Goal: Check status: Check status

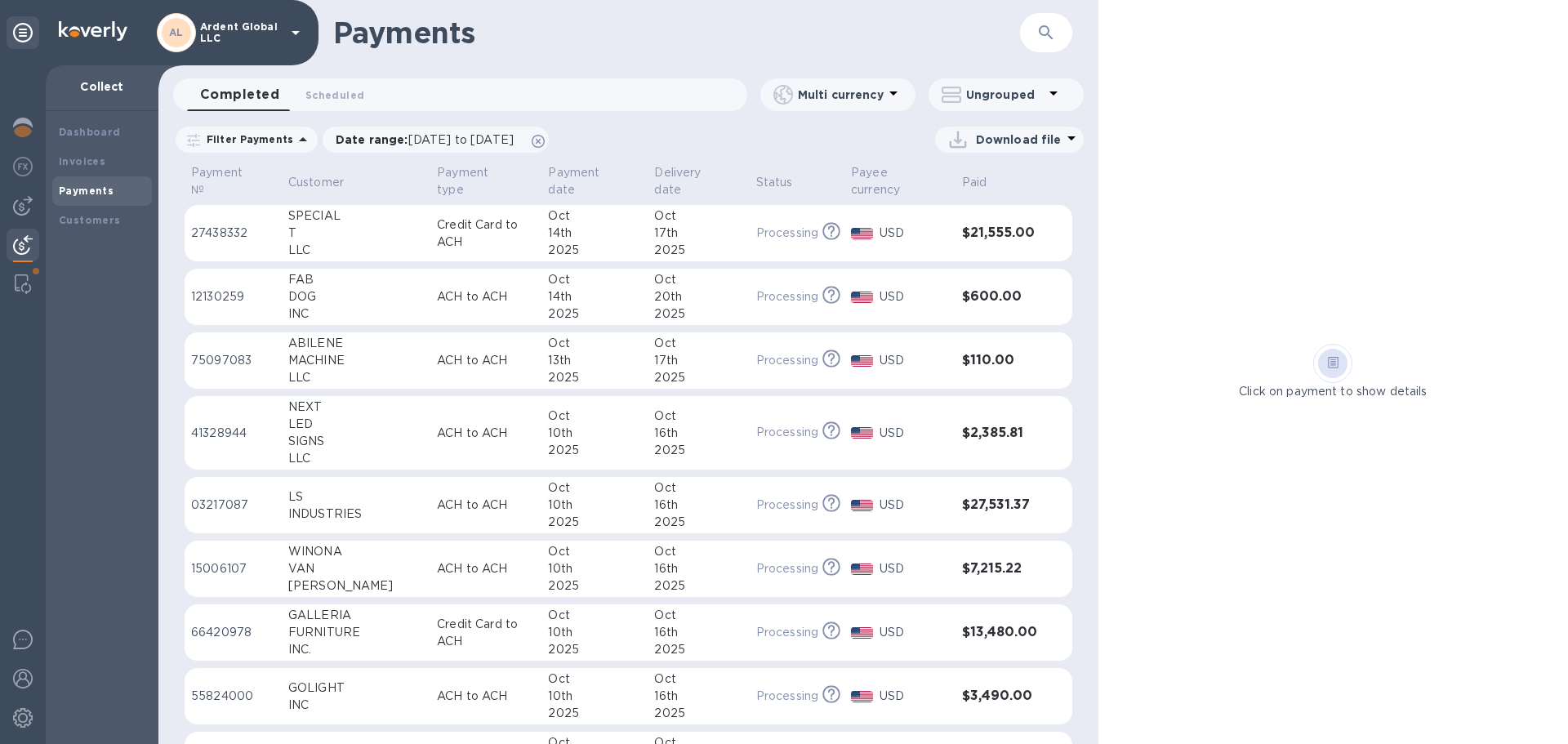
click at [674, 226] on div "17th" at bounding box center [698, 233] width 89 height 17
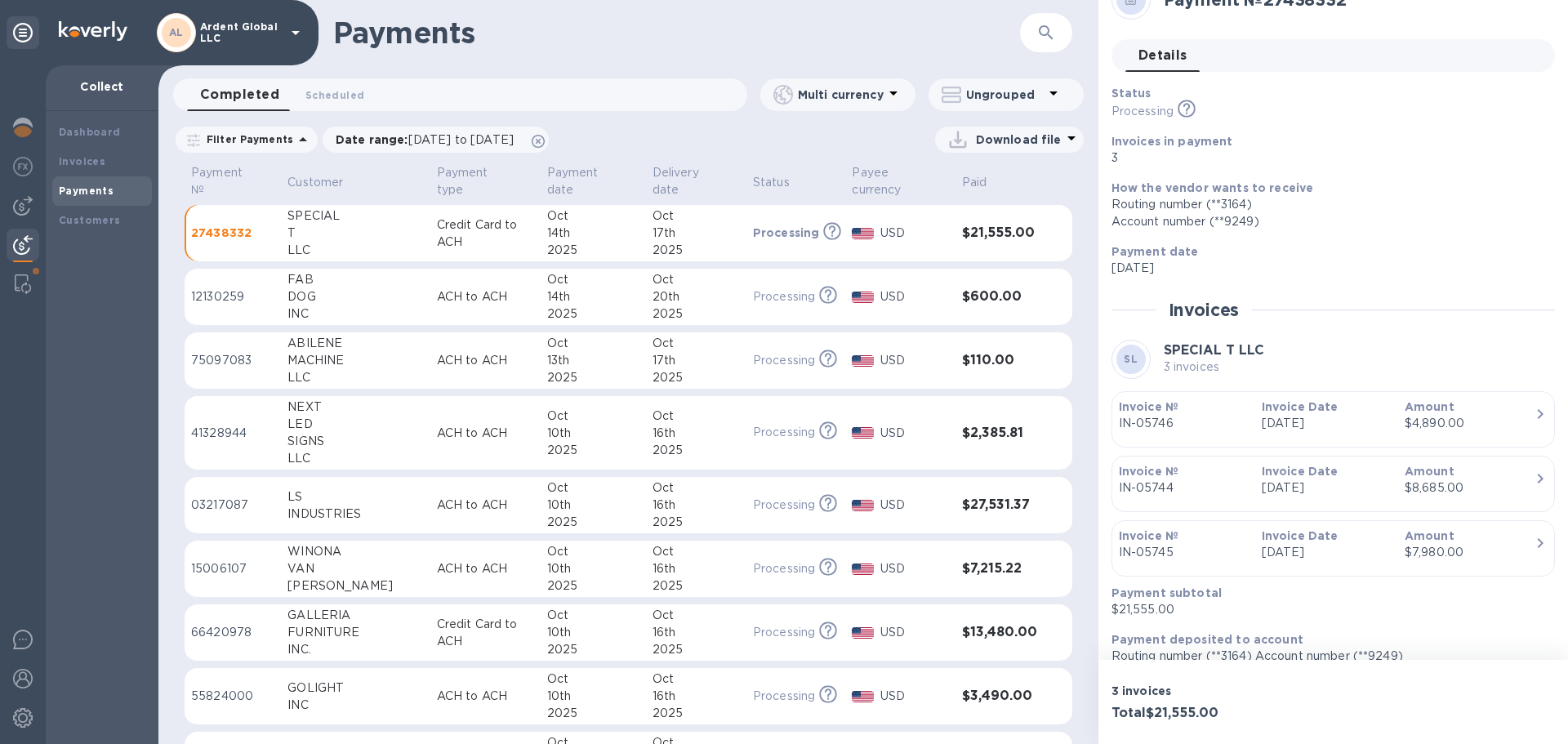
scroll to position [51, 0]
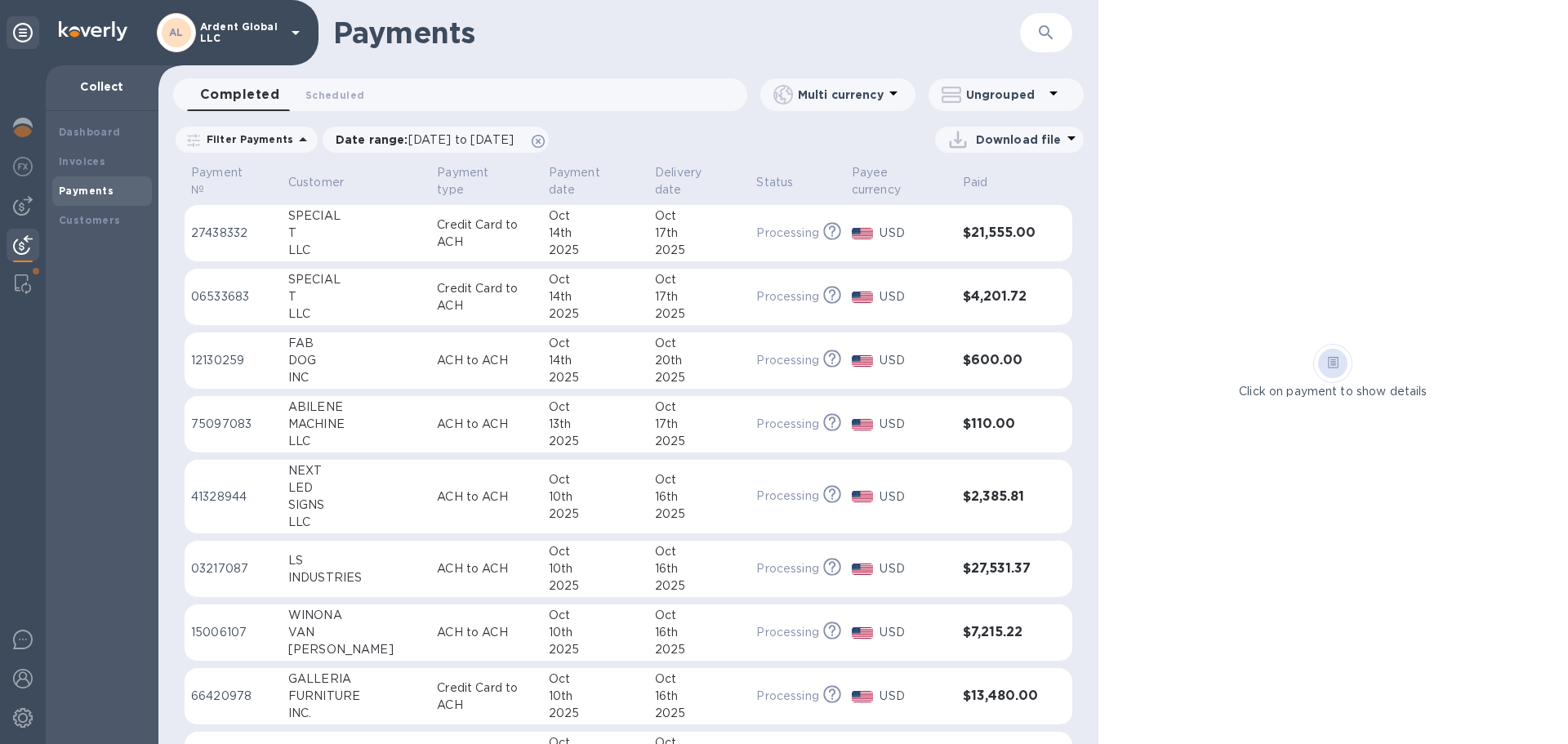
click at [714, 237] on div "17th" at bounding box center [699, 233] width 89 height 17
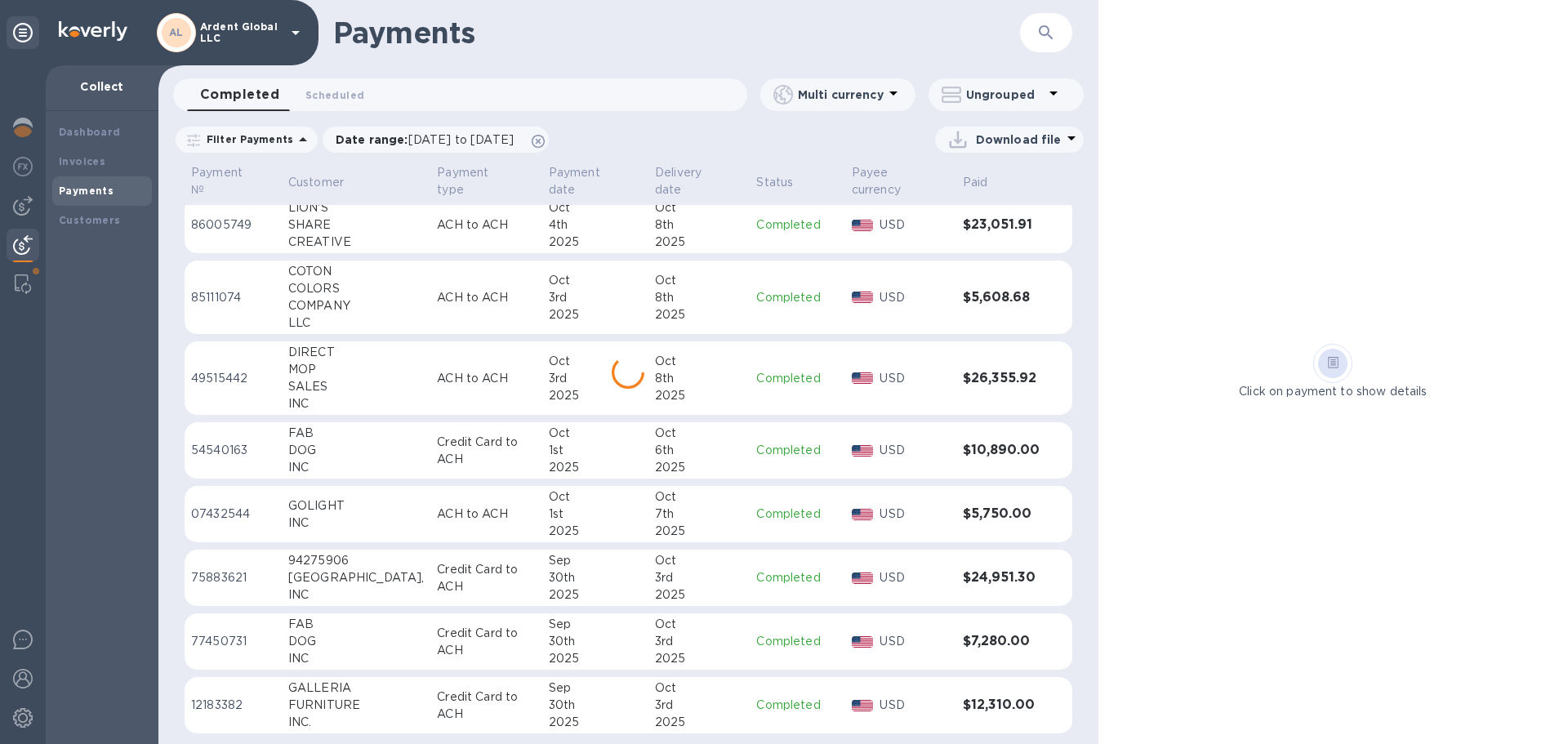
scroll to position [795, 0]
